Goal: Navigation & Orientation: Find specific page/section

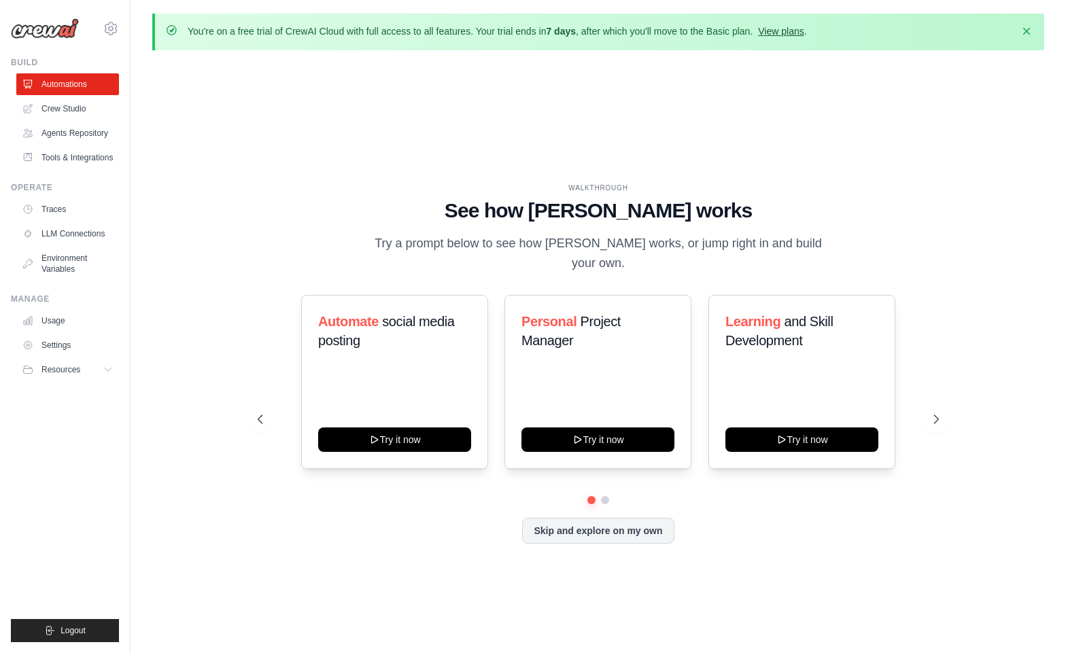
click at [799, 31] on link "View plans" at bounding box center [781, 31] width 46 height 11
click at [65, 135] on link "Agents Repository" at bounding box center [69, 133] width 103 height 22
